Goal: Transaction & Acquisition: Purchase product/service

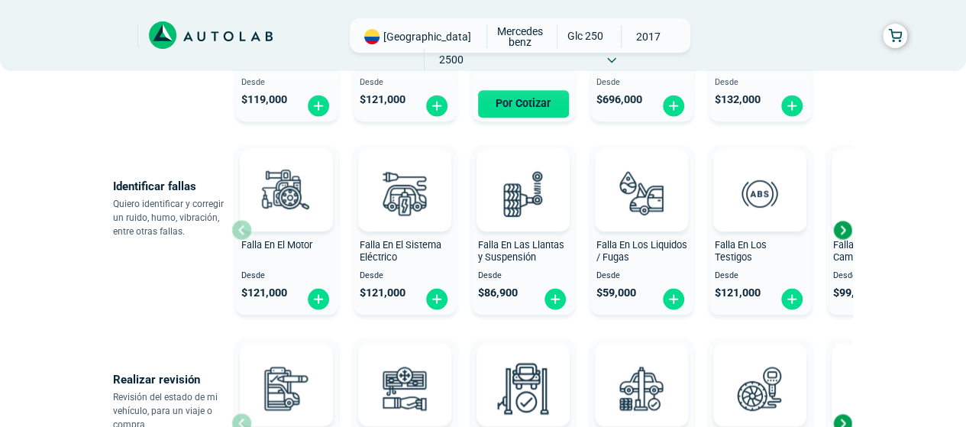
scroll to position [305, 0]
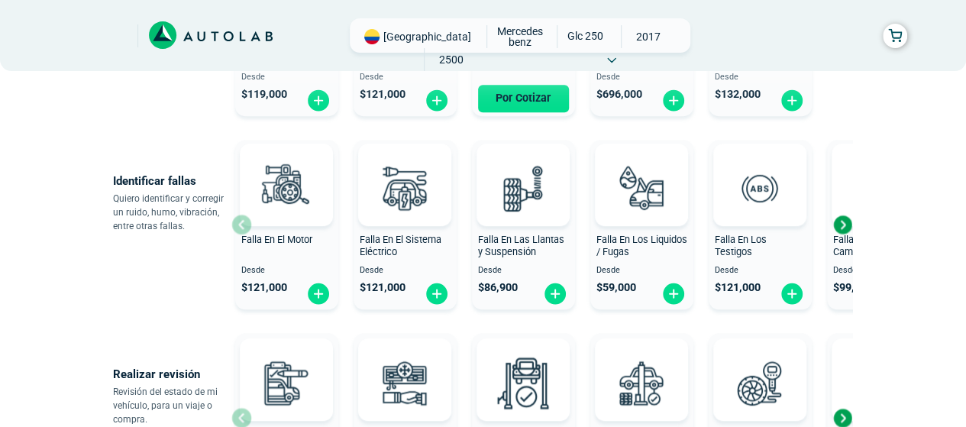
click at [843, 225] on div "Next slide" at bounding box center [841, 224] width 23 height 23
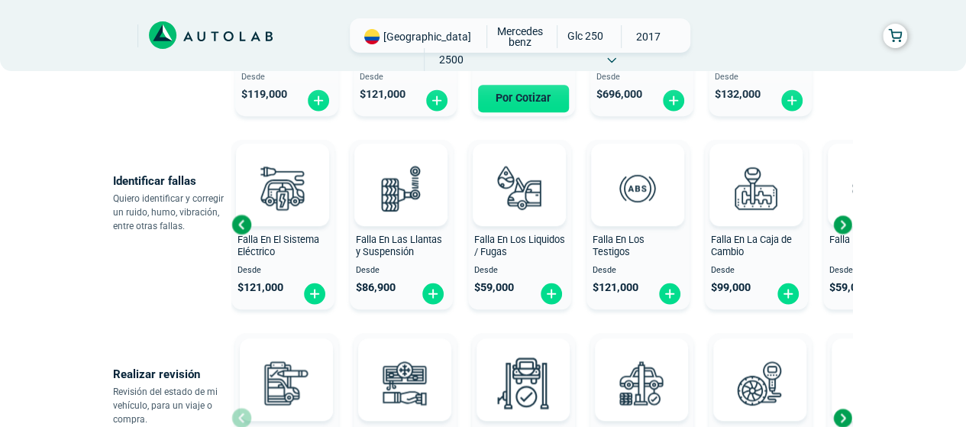
click at [843, 225] on div "Next slide" at bounding box center [841, 224] width 23 height 23
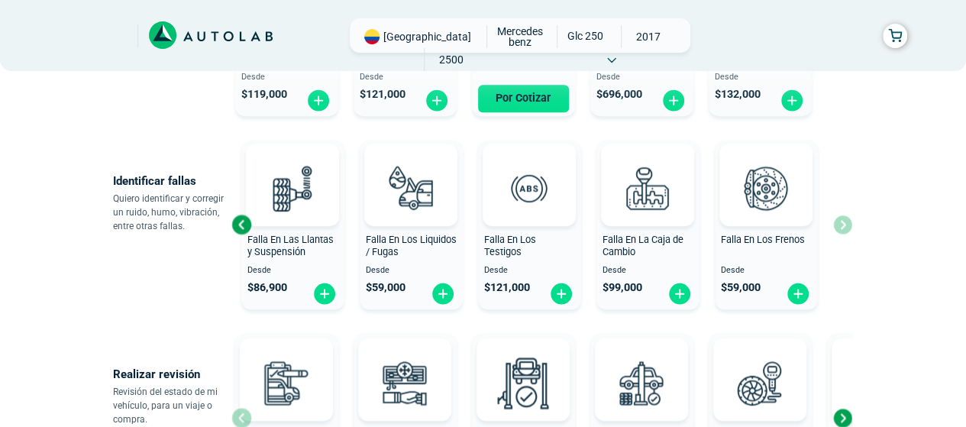
click at [843, 225] on div "Falla En El Motor Desde $ 121,000 Falla En El Sistema Eléctrico Desde $ 121,000…" at bounding box center [541, 225] width 621 height 182
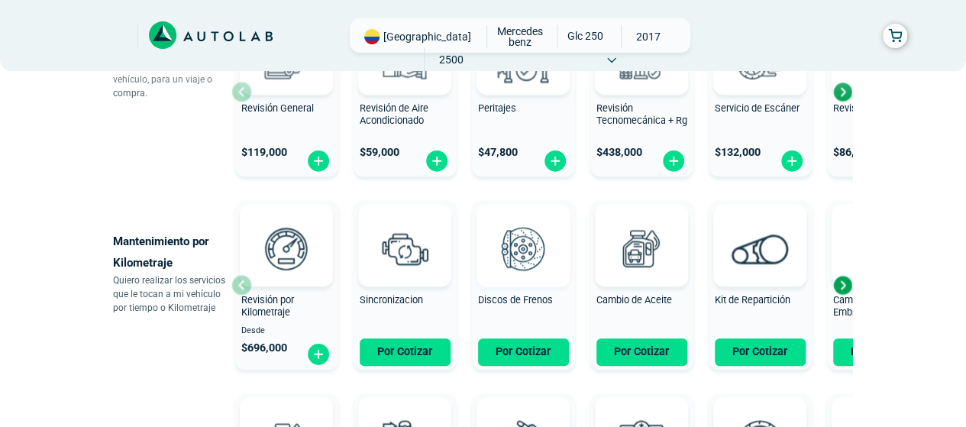
scroll to position [611, 0]
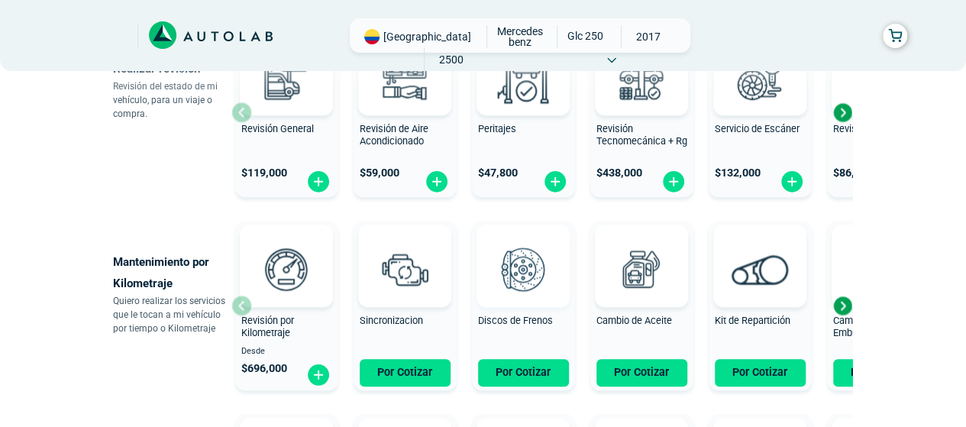
click at [521, 282] on img at bounding box center [522, 268] width 67 height 67
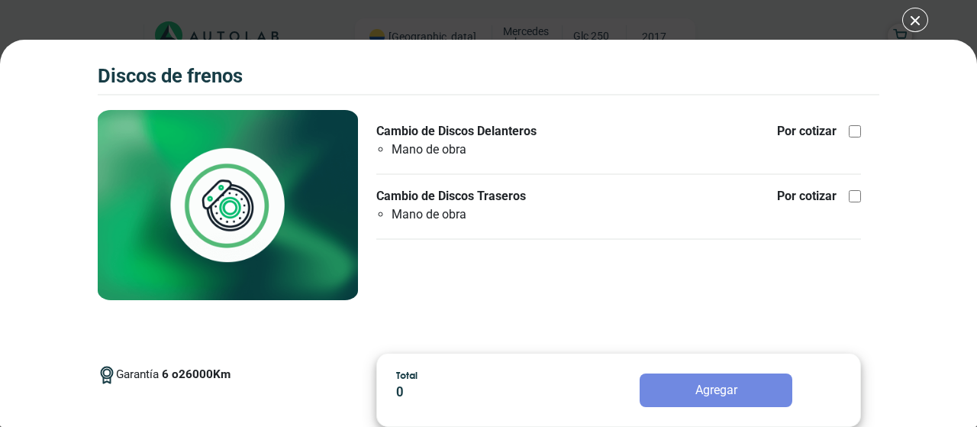
click at [855, 133] on div at bounding box center [855, 131] width 12 height 12
click at [855, 133] on input "Cambio de Discos Delanteros Mano de obra Por cotizar" at bounding box center [855, 131] width 12 height 12
checkbox input "true"
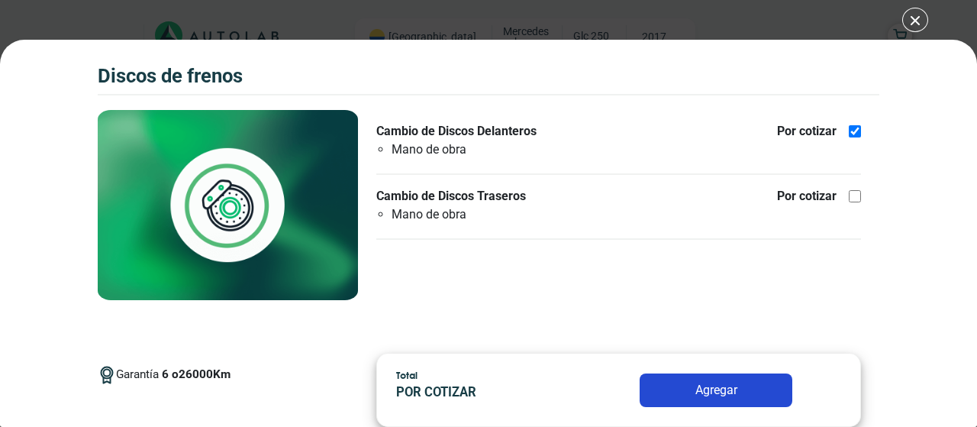
click at [850, 198] on div at bounding box center [855, 196] width 12 height 12
click at [850, 198] on input "Cambio de Discos Traseros Mano de obra Por cotizar" at bounding box center [855, 196] width 12 height 12
checkbox input "true"
click at [699, 389] on button "Agregar" at bounding box center [716, 390] width 153 height 34
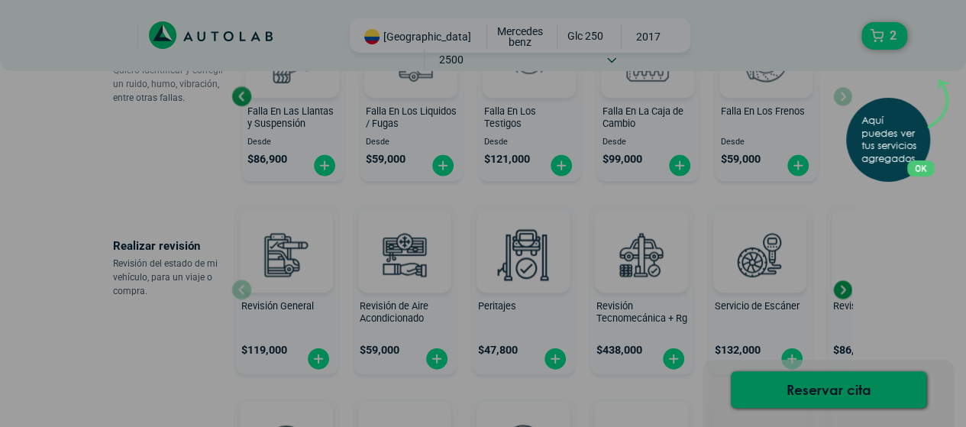
scroll to position [411, 0]
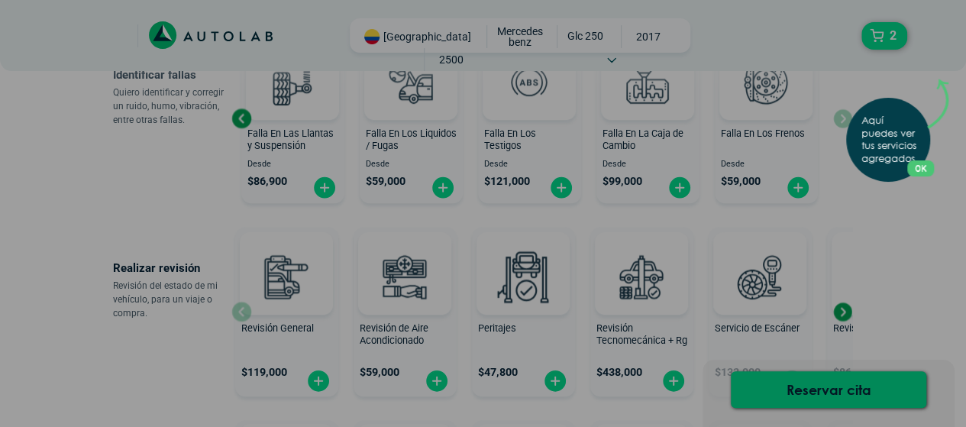
click at [927, 167] on button "OK" at bounding box center [920, 168] width 27 height 16
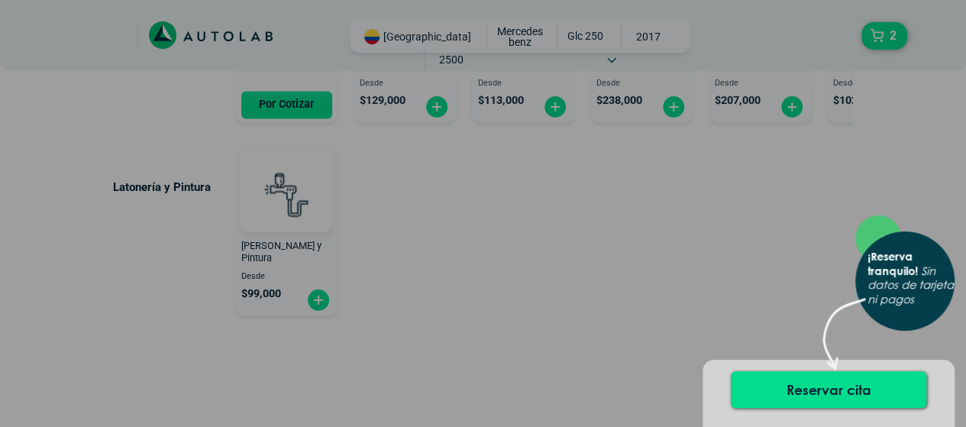
scroll to position [1098, 0]
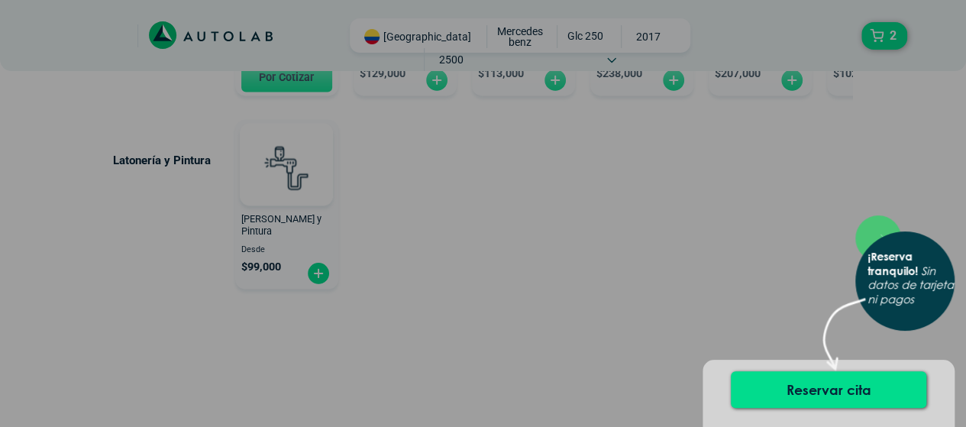
scroll to position [611, 0]
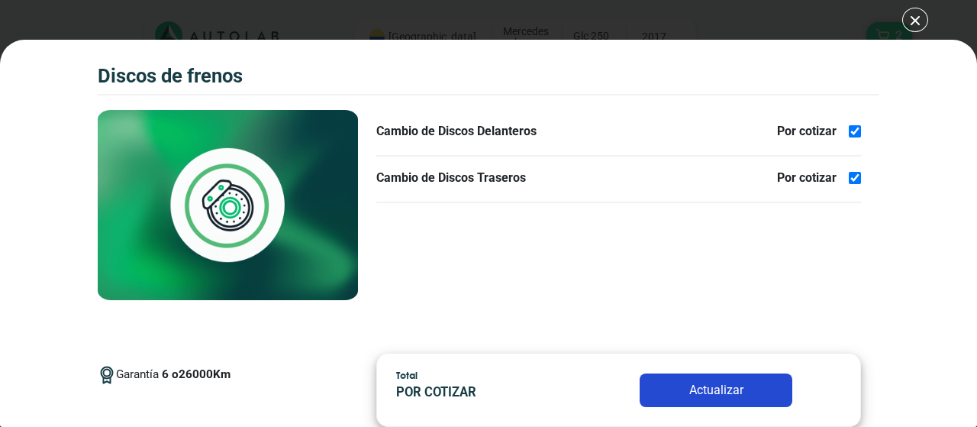
click at [716, 389] on button "Actualizar" at bounding box center [716, 390] width 153 height 34
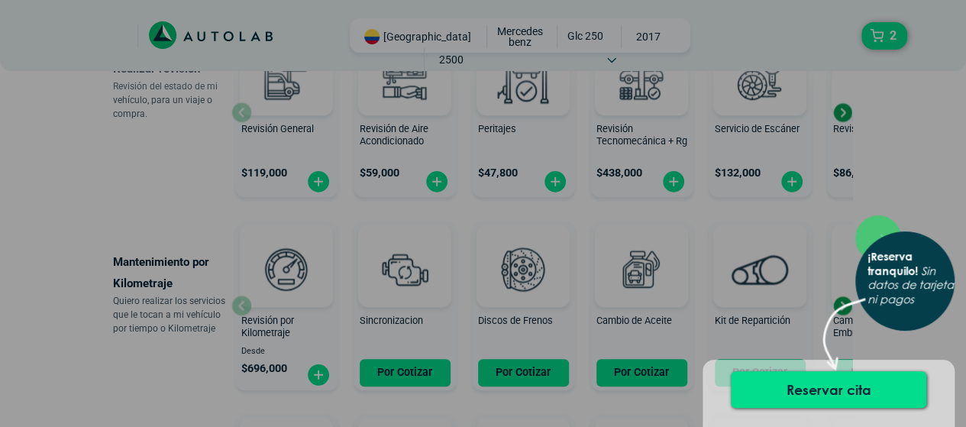
click at [71, 47] on div "× ¡Reserva tranquilo! Sin datos de tarjeta ni pagos" at bounding box center [483, 213] width 966 height 427
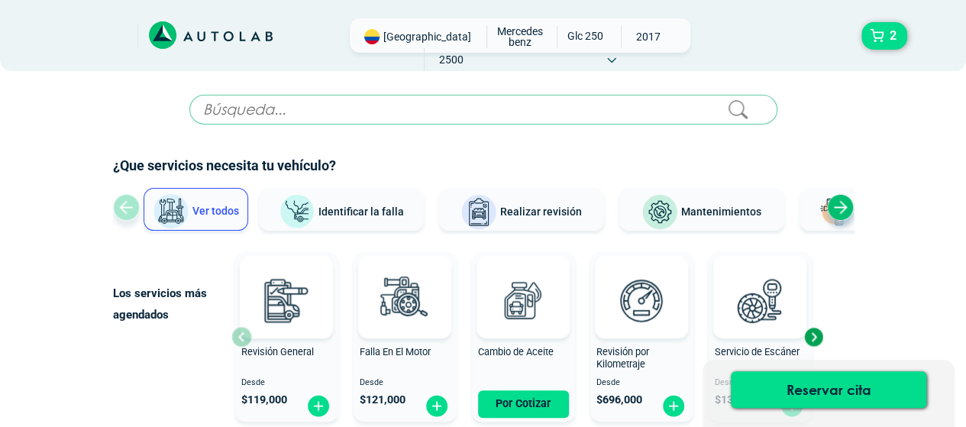
click at [195, 33] on icon at bounding box center [211, 35] width 124 height 28
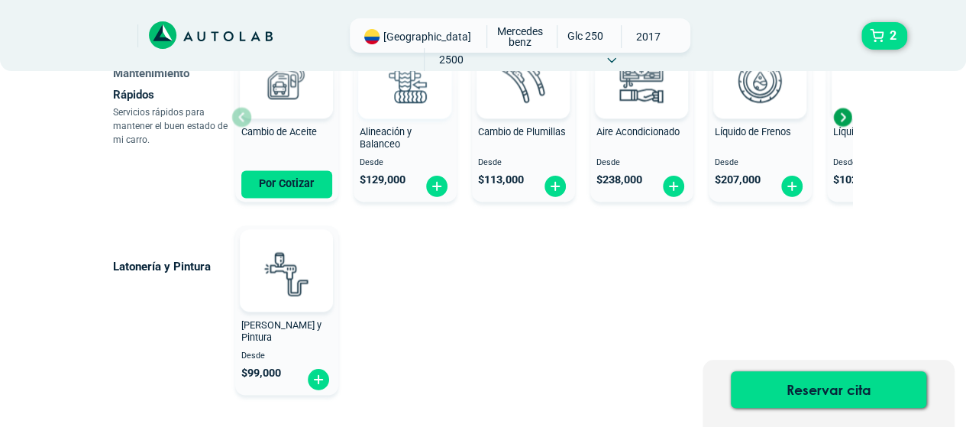
scroll to position [1098, 0]
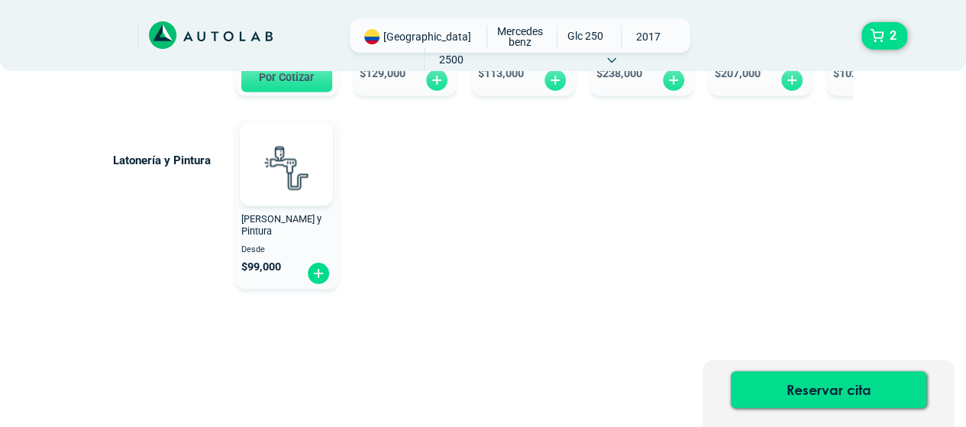
scroll to position [611, 0]
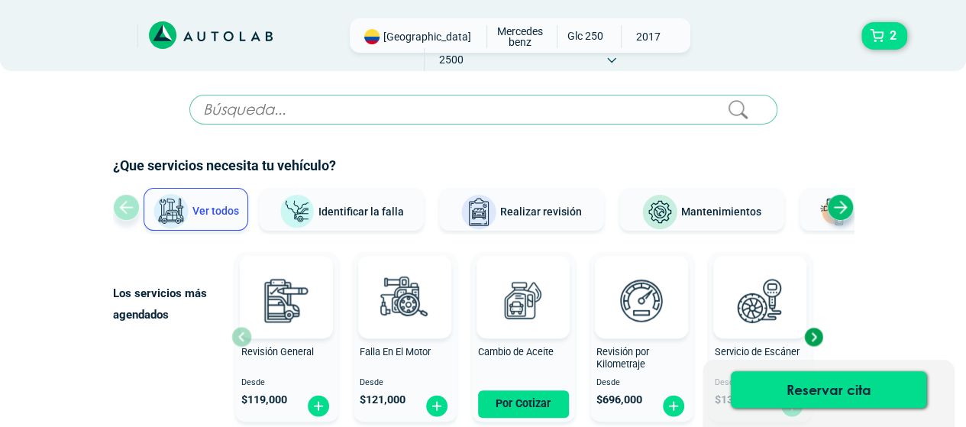
click at [237, 109] on input "text" at bounding box center [483, 110] width 588 height 30
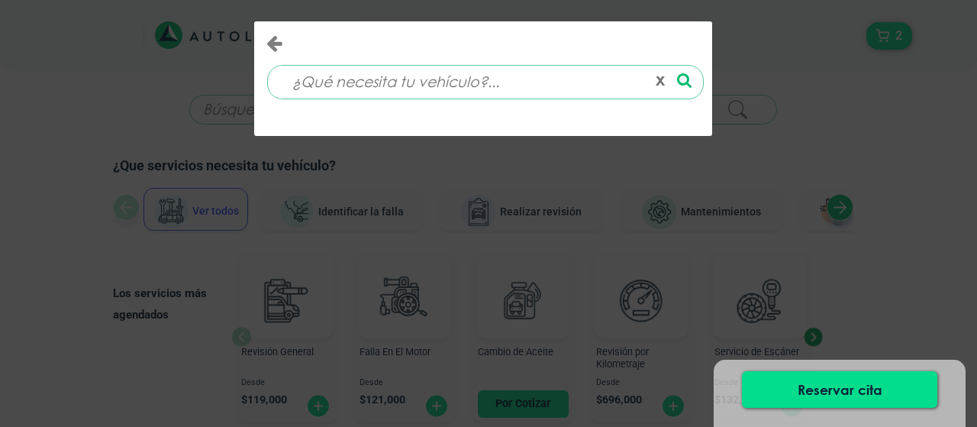
click at [663, 83] on button "x" at bounding box center [660, 82] width 21 height 26
click at [660, 81] on button "x" at bounding box center [660, 82] width 21 height 26
click at [279, 40] on icon "Close" at bounding box center [274, 43] width 16 height 18
